Goal: Information Seeking & Learning: Compare options

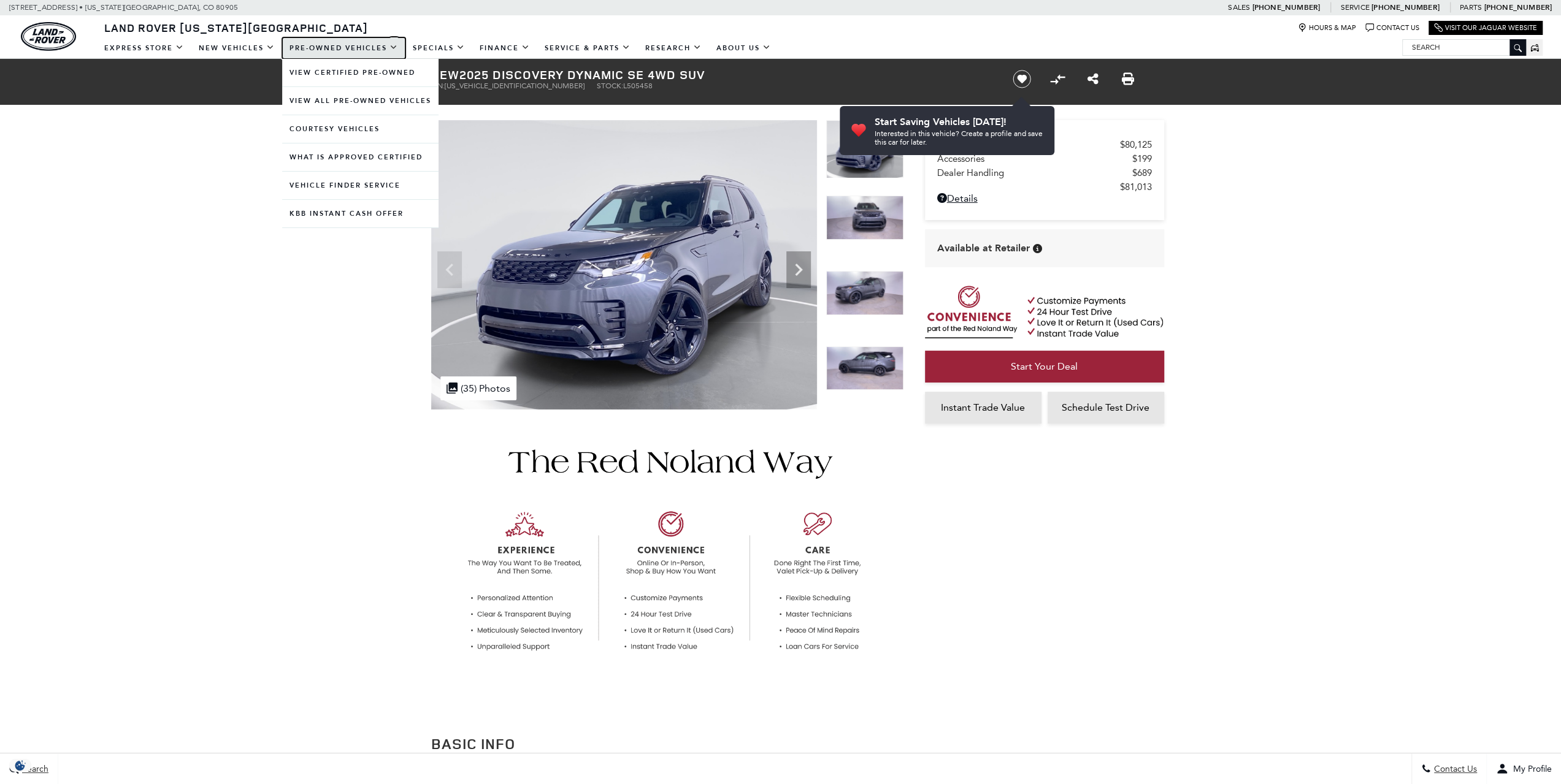
click at [315, 46] on link "Pre-Owned Vehicles" at bounding box center [344, 48] width 124 height 21
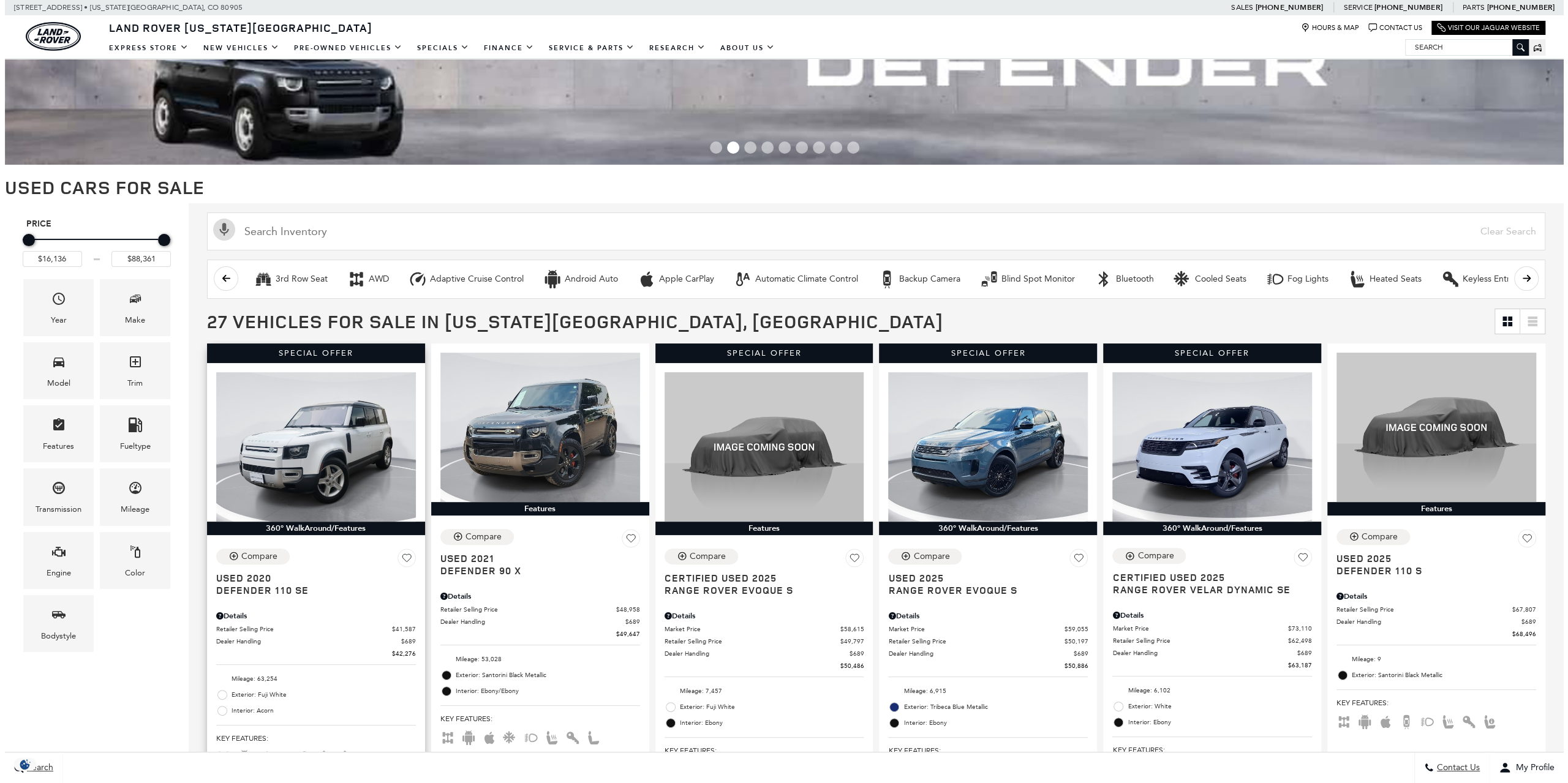
scroll to position [123, 0]
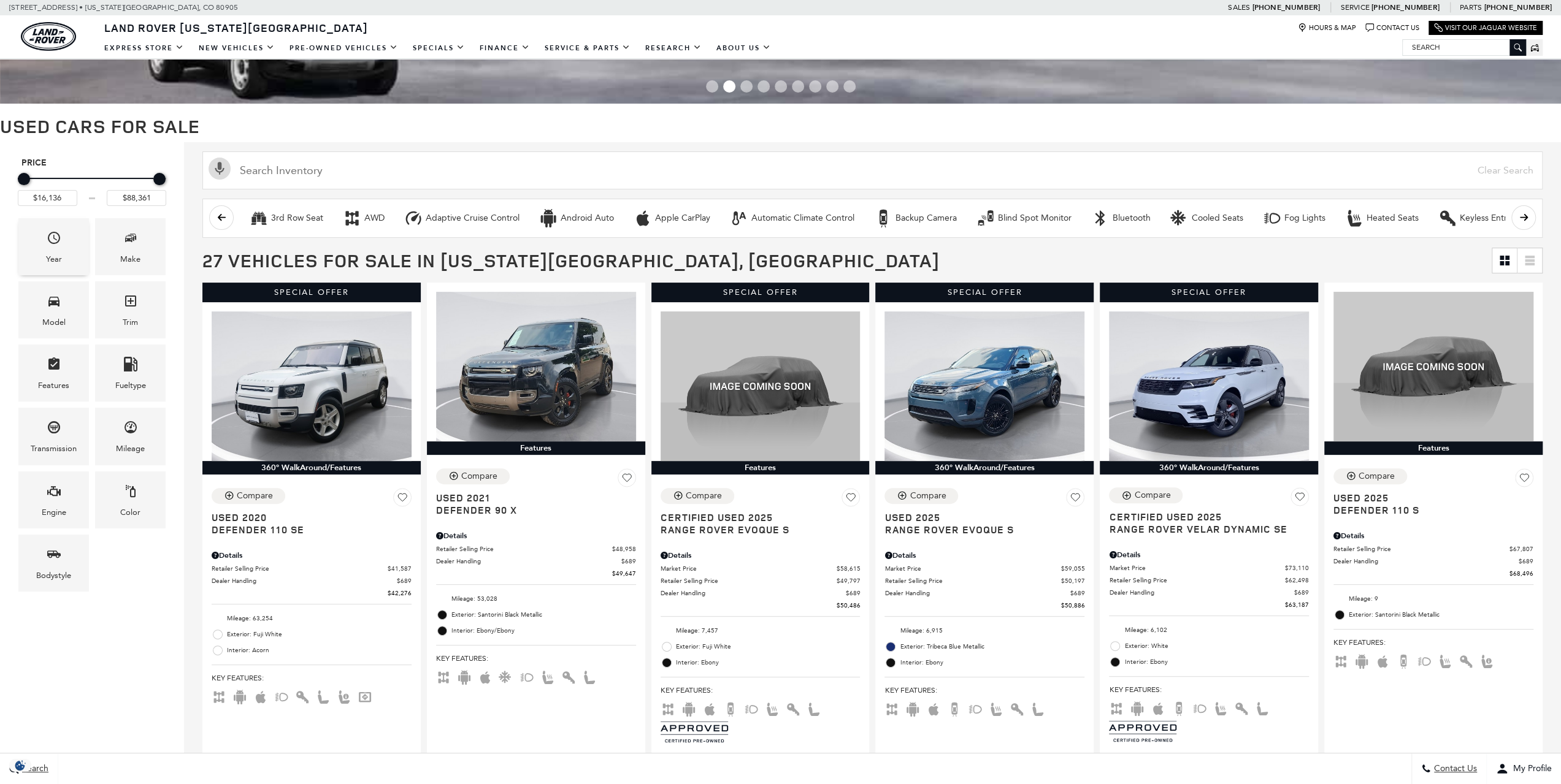
click at [47, 234] on icon "Year" at bounding box center [54, 238] width 15 height 15
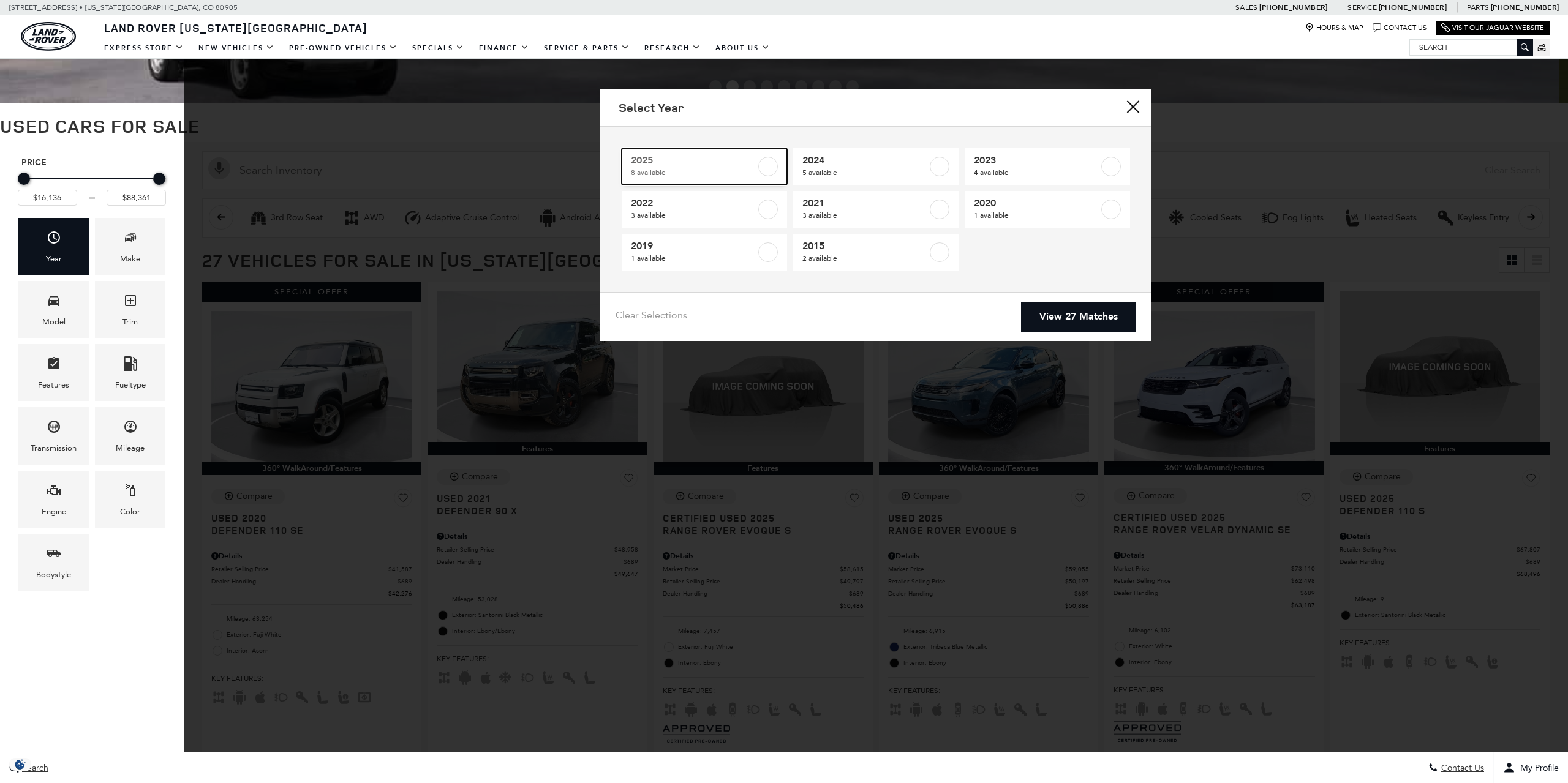
click at [716, 154] on span "2025" at bounding box center [693, 160] width 125 height 12
type input "$50,486"
checkbox input "true"
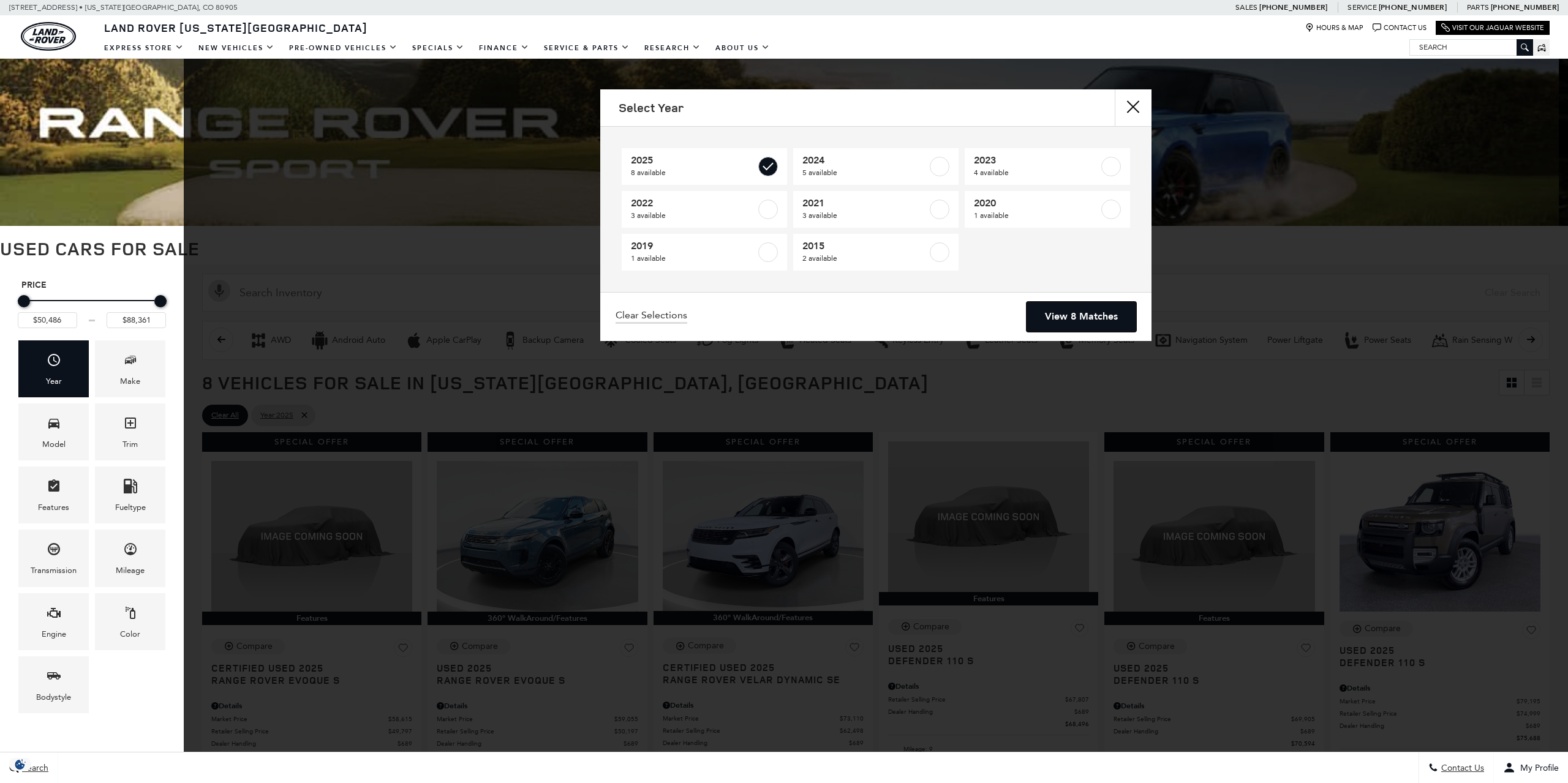
click at [1079, 307] on link "View 8 Matches" at bounding box center [1081, 316] width 109 height 30
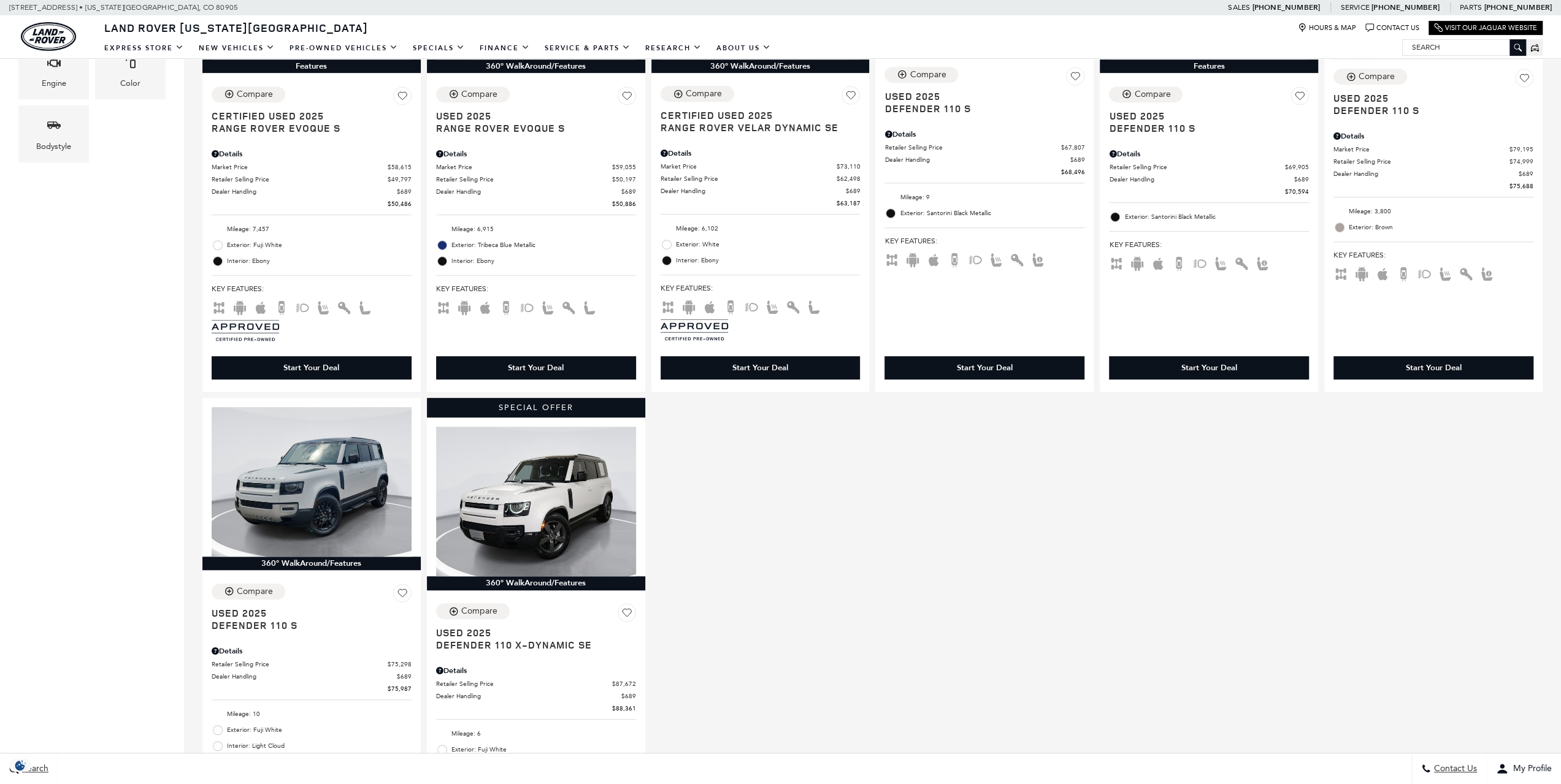
scroll to position [245, 0]
